Goal: Information Seeking & Learning: Find contact information

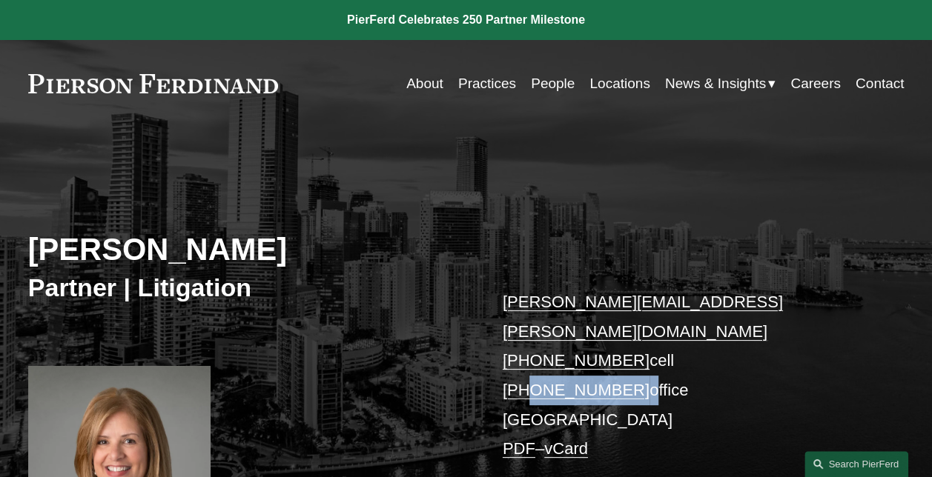
drag, startPoint x: 629, startPoint y: 362, endPoint x: 528, endPoint y: 361, distance: 100.8
click at [528, 361] on p "[PERSON_NAME][EMAIL_ADDRESS][PERSON_NAME][DOMAIN_NAME] [PHONE_NUMBER] cell [PHO…" at bounding box center [685, 376] width 365 height 176
copy p "305.712.4385"
click at [614, 381] on link "[PHONE_NUMBER]" at bounding box center [576, 390] width 147 height 19
drag, startPoint x: 626, startPoint y: 360, endPoint x: 526, endPoint y: 363, distance: 99.4
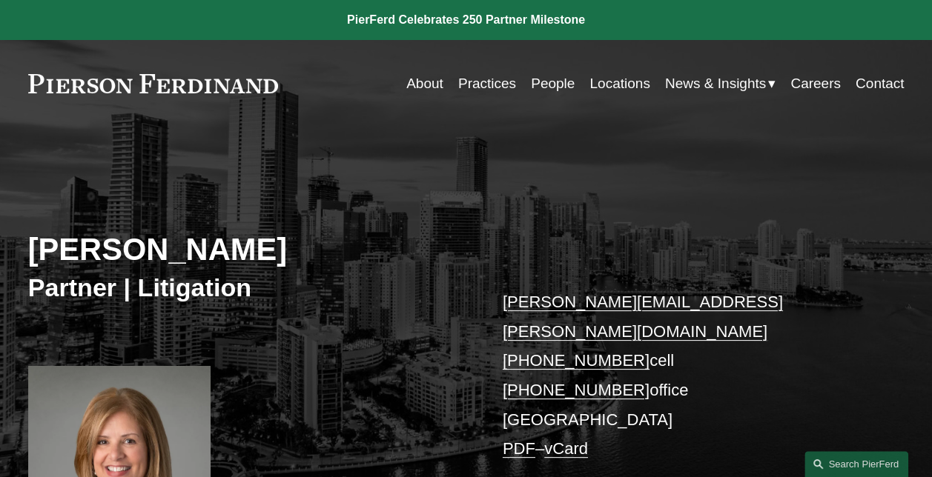
click at [526, 363] on p "[PERSON_NAME][EMAIL_ADDRESS][PERSON_NAME][DOMAIN_NAME] [PHONE_NUMBER] cell [PHO…" at bounding box center [685, 376] width 365 height 176
drag, startPoint x: 526, startPoint y: 363, endPoint x: 547, endPoint y: 362, distance: 20.8
copy link "305.712.4385"
